Goal: Information Seeking & Learning: Learn about a topic

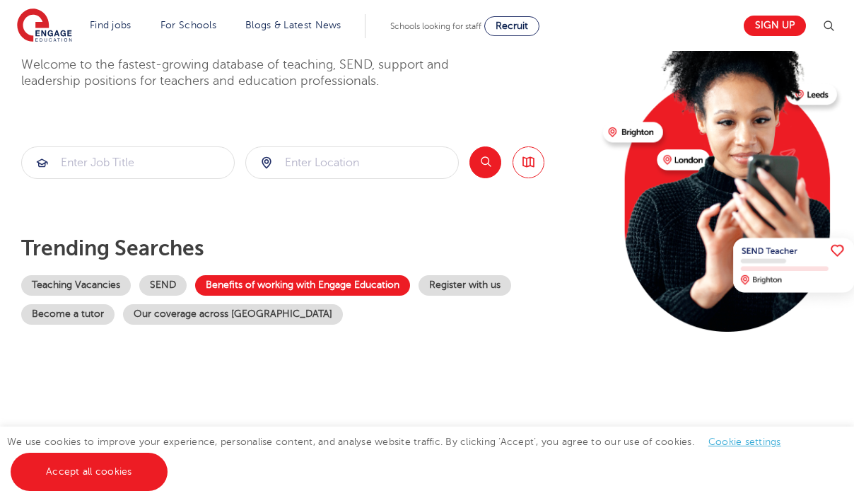
scroll to position [122, 0]
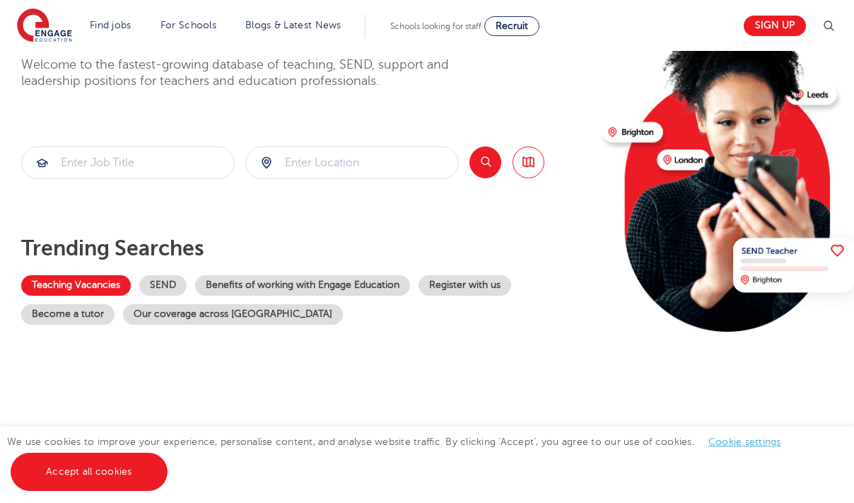
click at [115, 280] on link "Teaching Vacancies" at bounding box center [76, 285] width 110 height 21
click at [91, 314] on link "Become a tutor" at bounding box center [67, 314] width 93 height 21
click at [107, 292] on link "Teaching Vacancies" at bounding box center [76, 285] width 110 height 21
click at [109, 286] on link "Teaching Vacancies" at bounding box center [76, 285] width 110 height 21
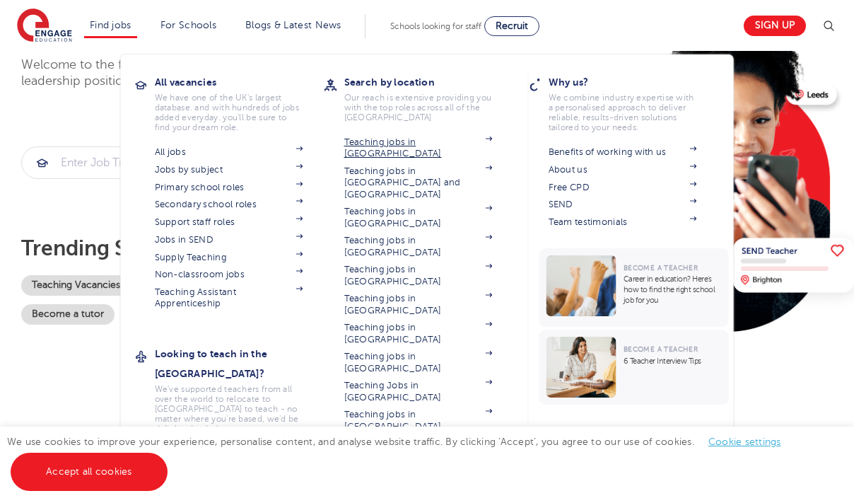
click at [409, 146] on link "Teaching jobs in [GEOGRAPHIC_DATA]" at bounding box center [418, 147] width 148 height 23
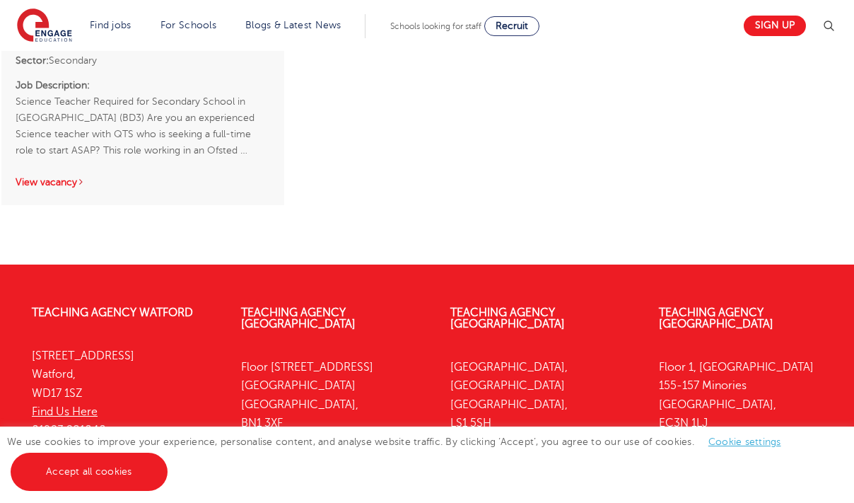
scroll to position [2025, 0]
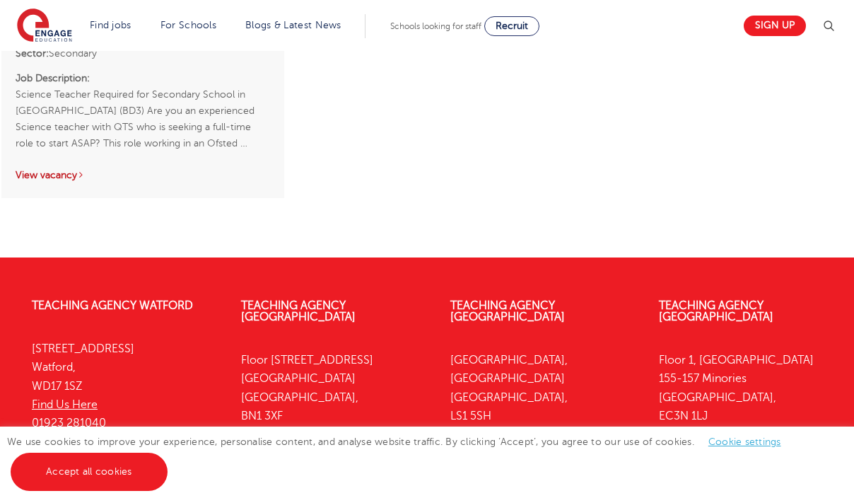
click at [75, 170] on link "View vacancy" at bounding box center [50, 175] width 69 height 11
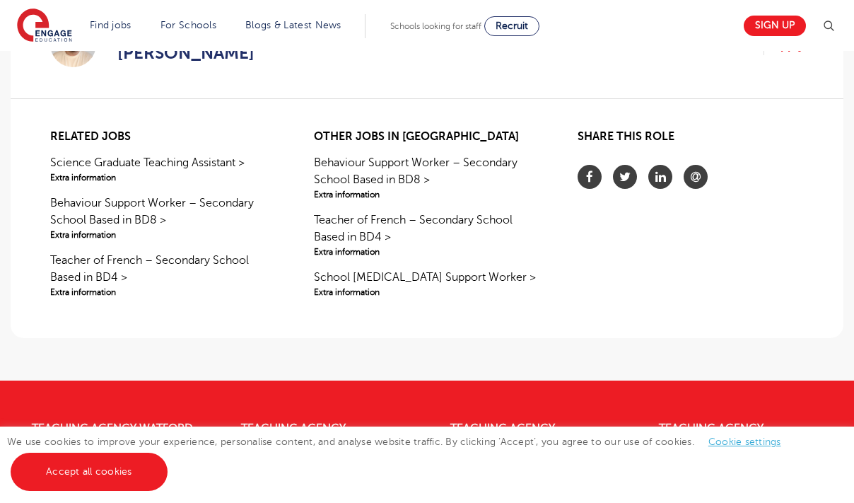
scroll to position [1117, 0]
